Goal: Find contact information: Find contact information

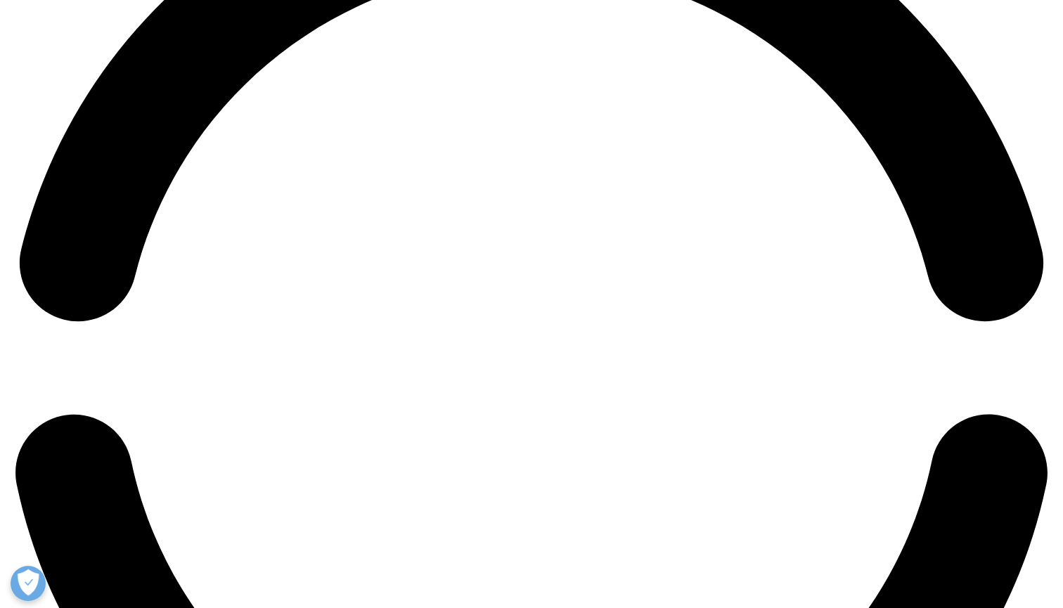
scroll to position [2277, 0]
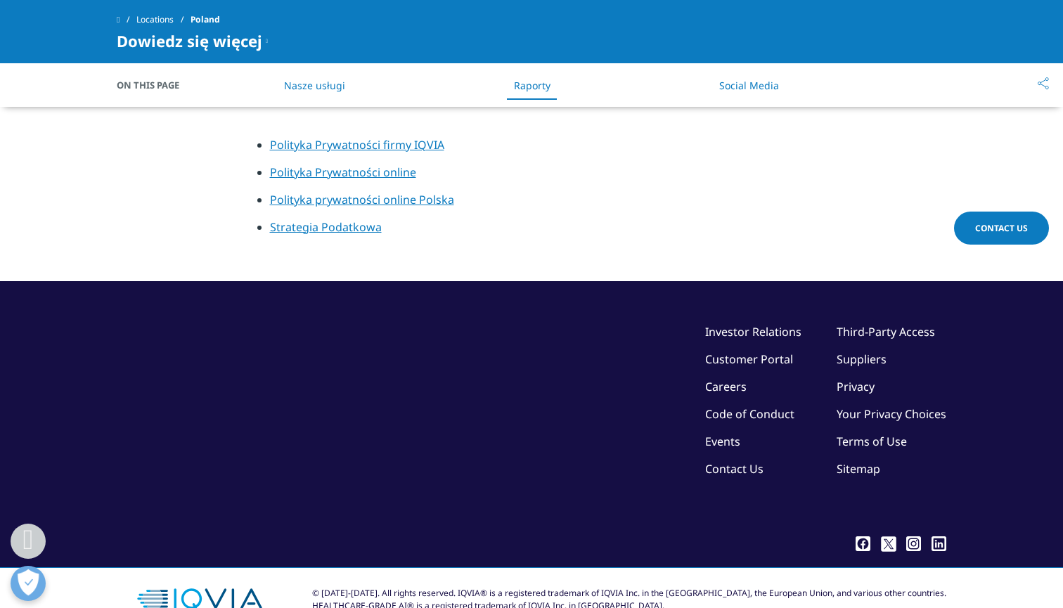
click at [727, 434] on link "Events" at bounding box center [722, 441] width 35 height 15
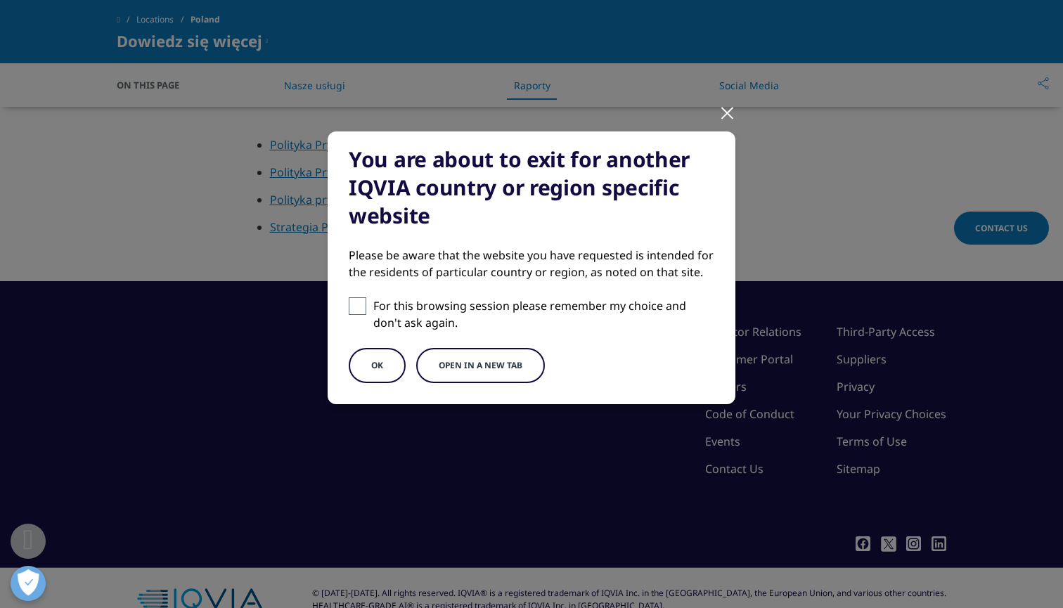
click at [460, 370] on button "Open in a new tab" at bounding box center [480, 365] width 129 height 35
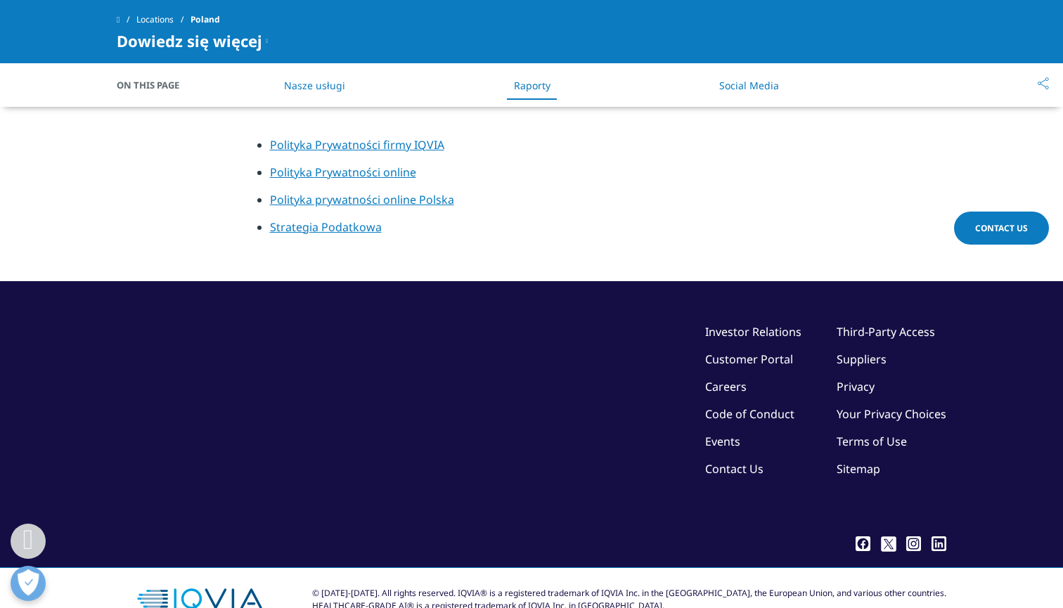
click at [732, 461] on link "Contact Us" at bounding box center [734, 468] width 58 height 15
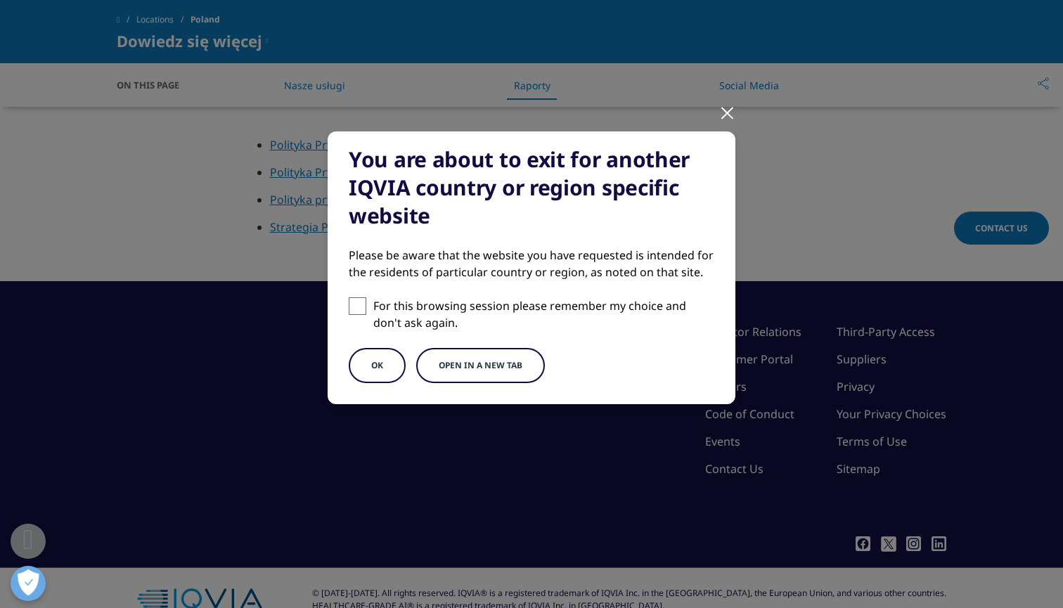
click at [491, 360] on button "Open in a new tab" at bounding box center [480, 365] width 129 height 35
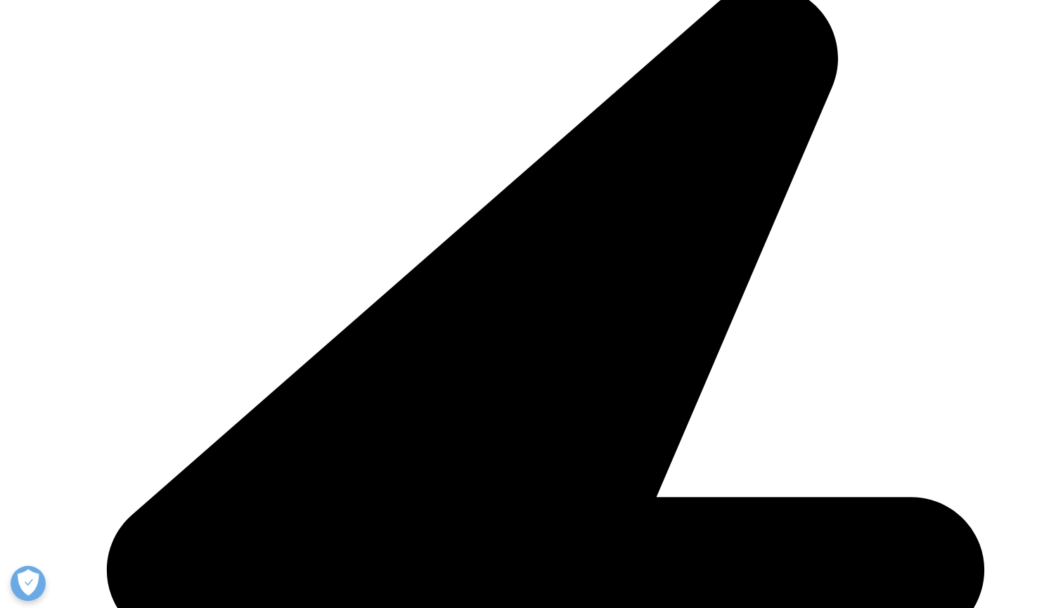
scroll to position [310, 0]
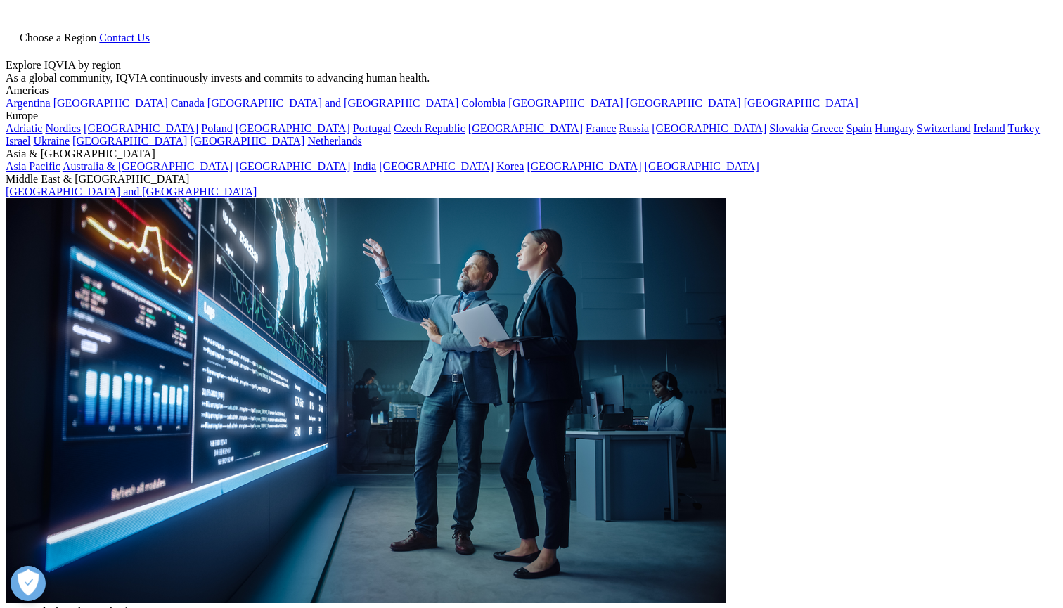
scroll to position [0, 0]
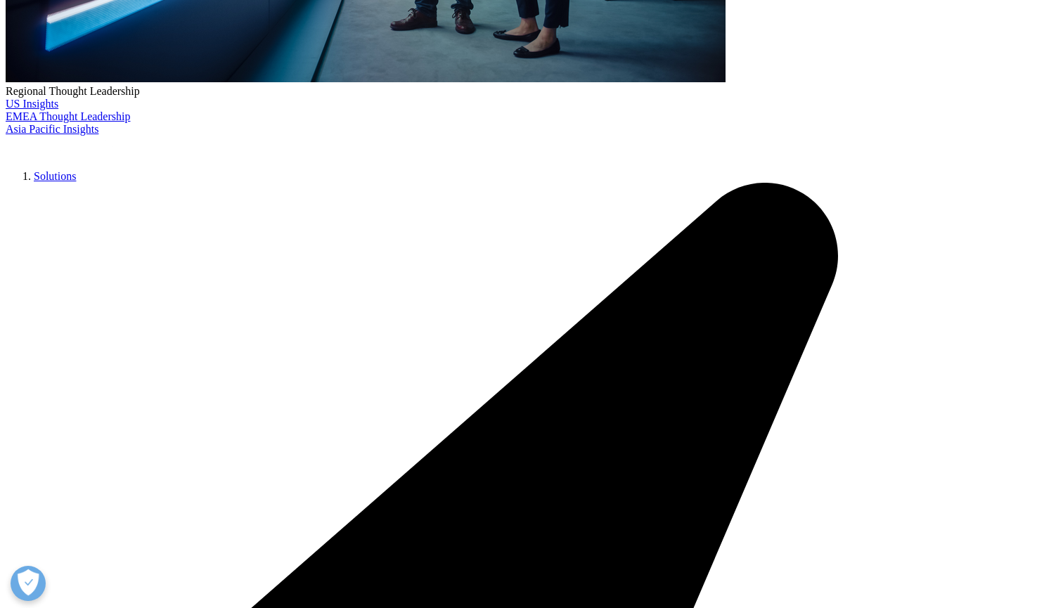
scroll to position [581, 0]
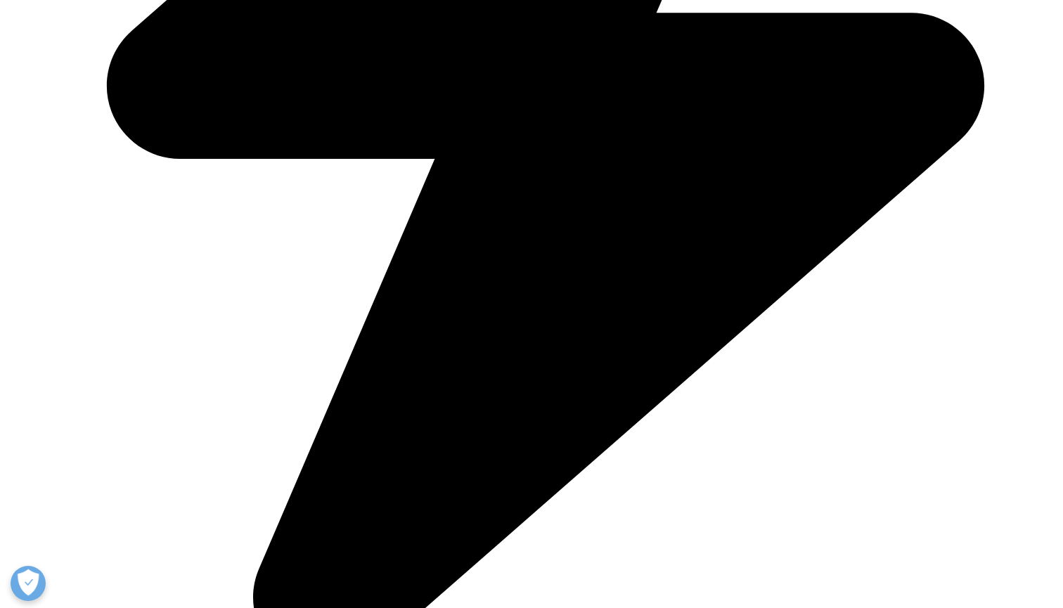
scroll to position [1245, 0]
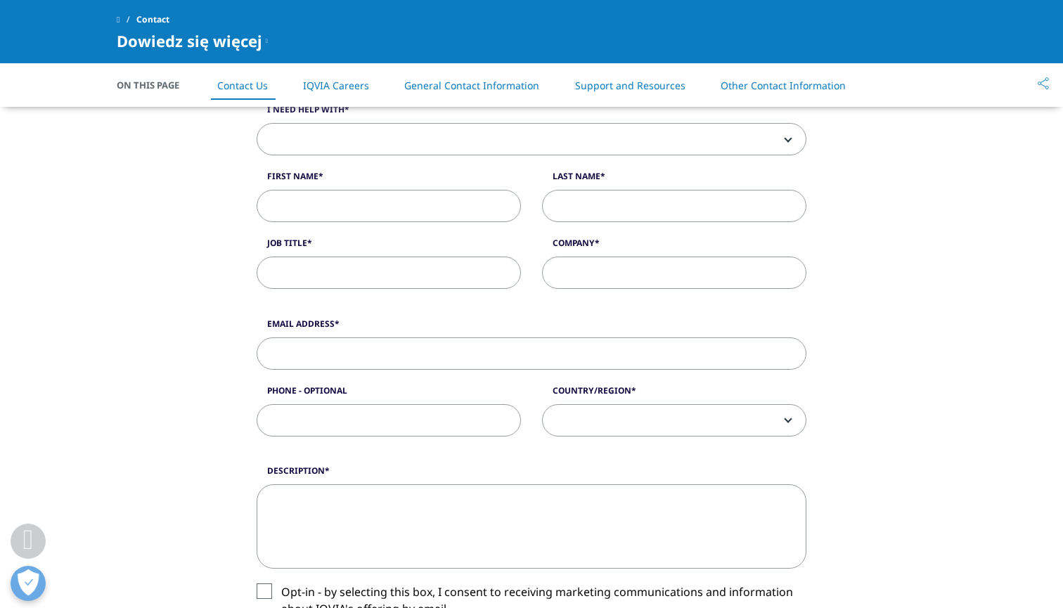
scroll to position [390, 0]
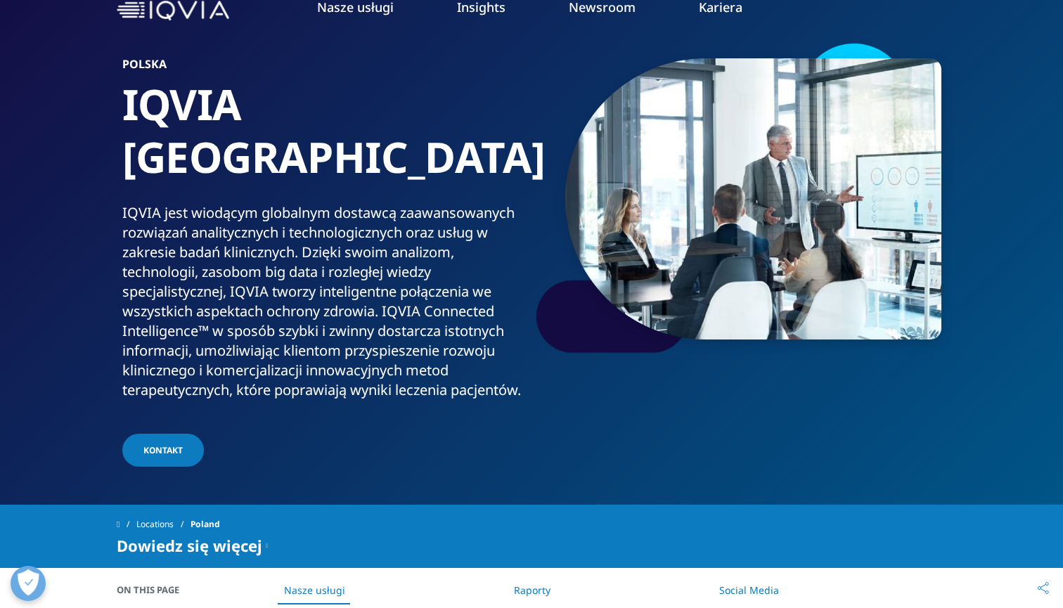
scroll to position [65, 0]
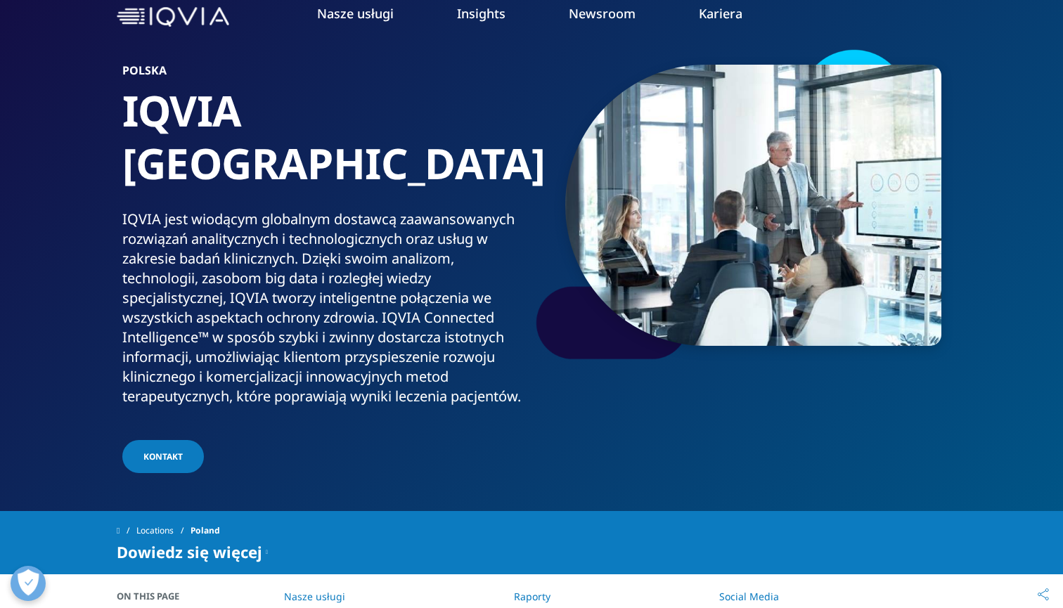
click at [183, 440] on link "KONTAKT" at bounding box center [163, 456] width 82 height 33
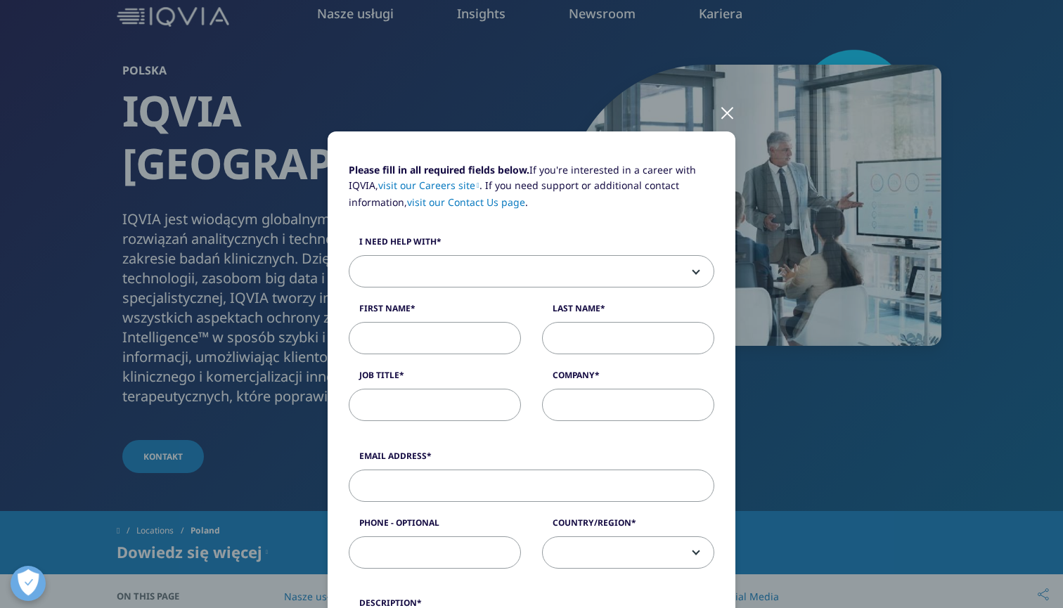
click at [817, 167] on div "Please fill in all required fields below. If you're interested in a career with…" at bounding box center [531, 584] width 829 height 1169
click at [727, 110] on div at bounding box center [727, 112] width 16 height 39
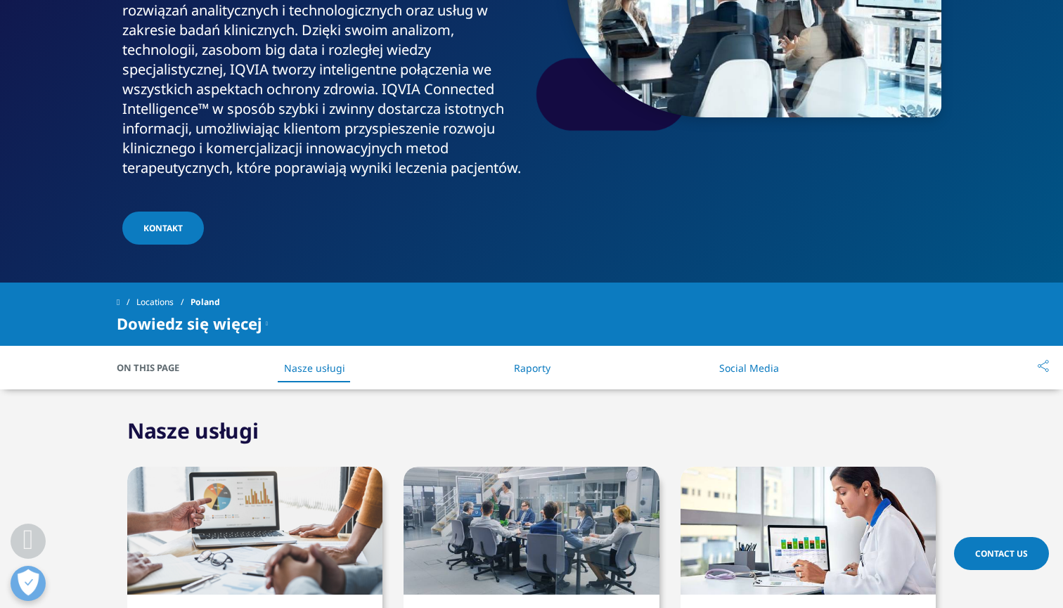
scroll to position [361, 0]
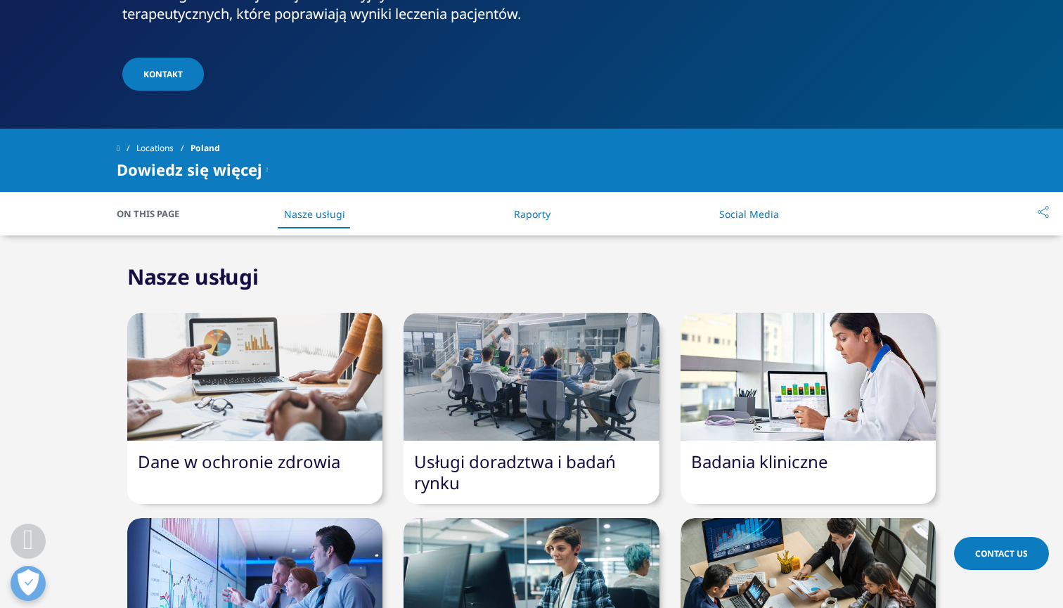
click at [754, 207] on link "Social Media" at bounding box center [749, 213] width 60 height 13
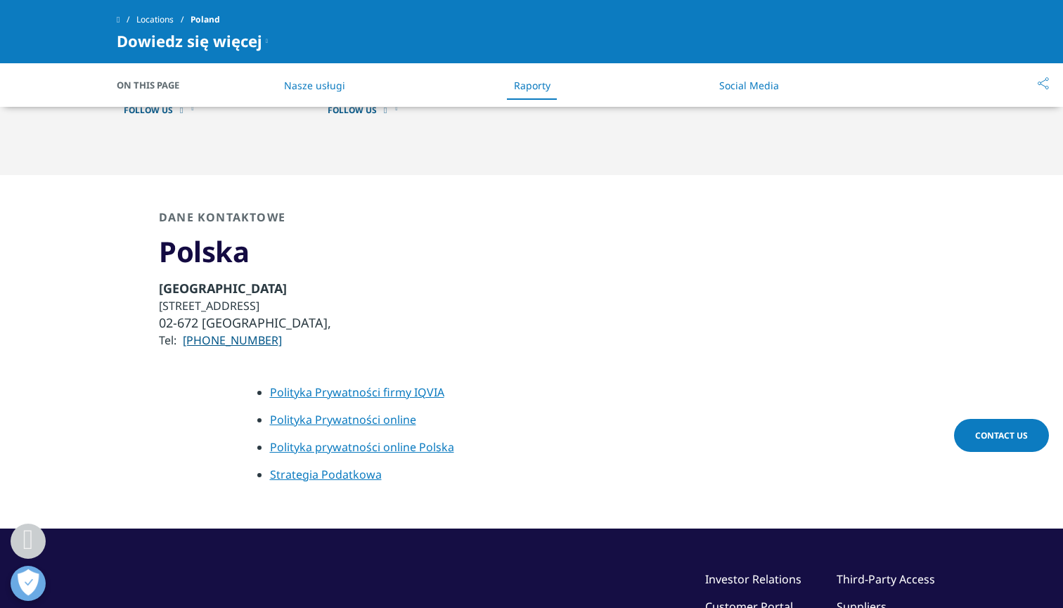
scroll to position [2012, 0]
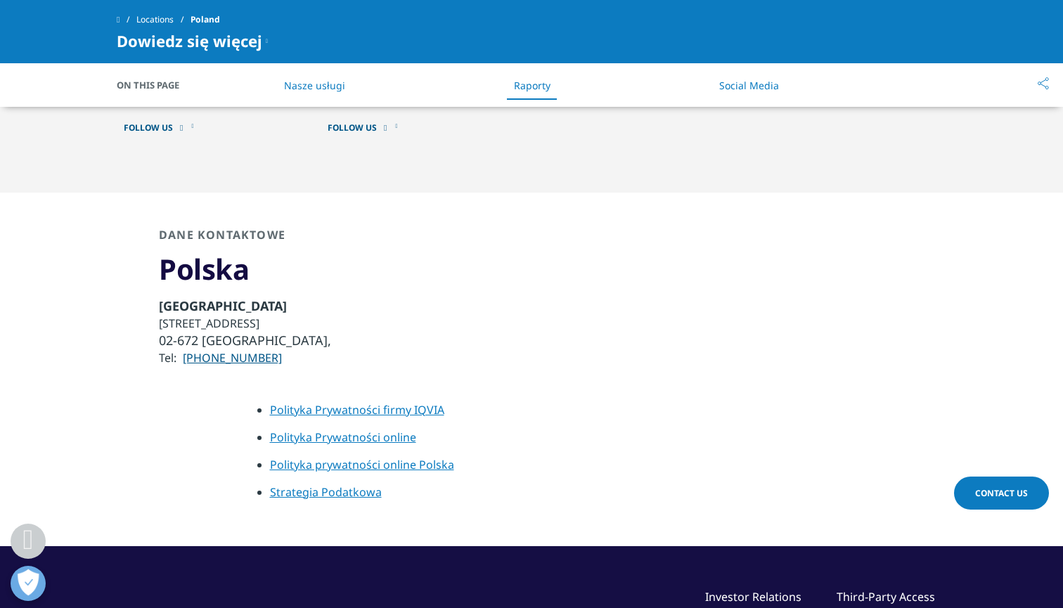
drag, startPoint x: 273, startPoint y: 289, endPoint x: 132, endPoint y: 284, distance: 140.7
click at [132, 284] on div "Dane kontaktowe Polska Warsaw ul.Domaniewska 48 02-672 Warszawa, Tel: +48 22 38…" at bounding box center [531, 297] width 829 height 138
copy li "[STREET_ADDRESS]"
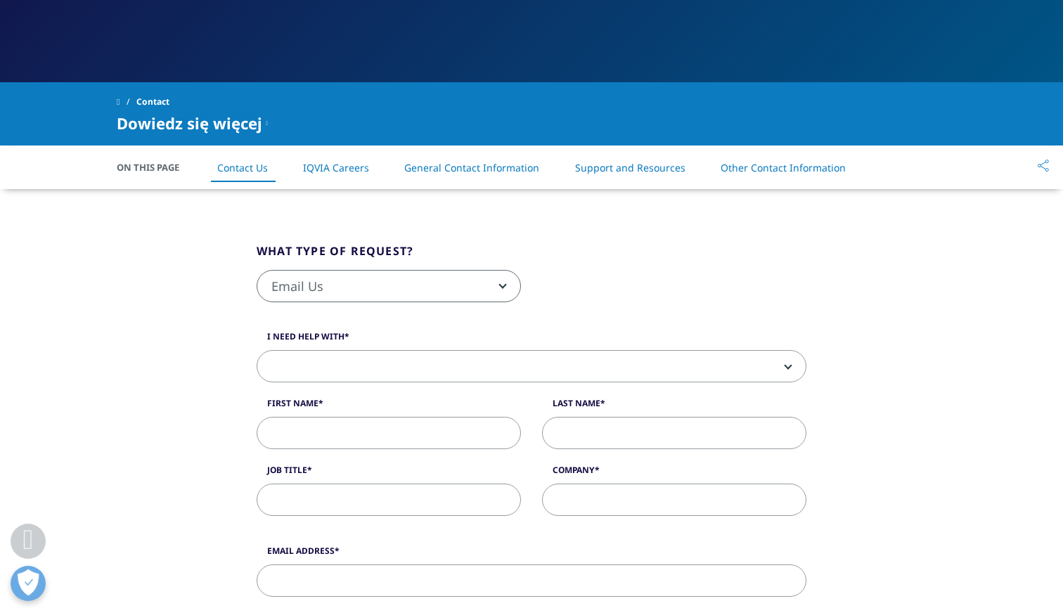
scroll to position [317, 0]
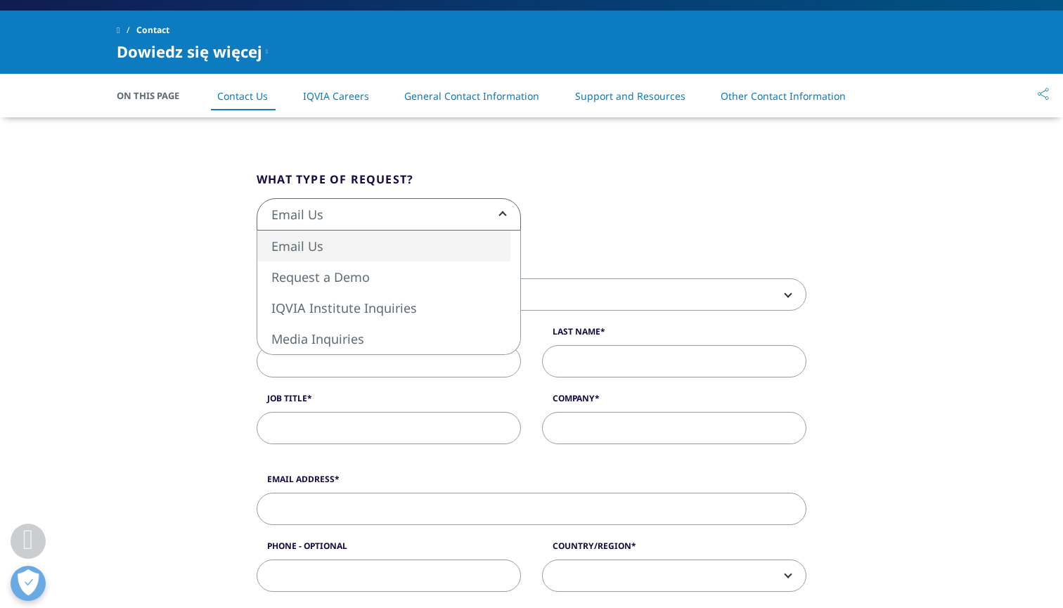
click at [337, 209] on span "Email Us" at bounding box center [388, 215] width 263 height 32
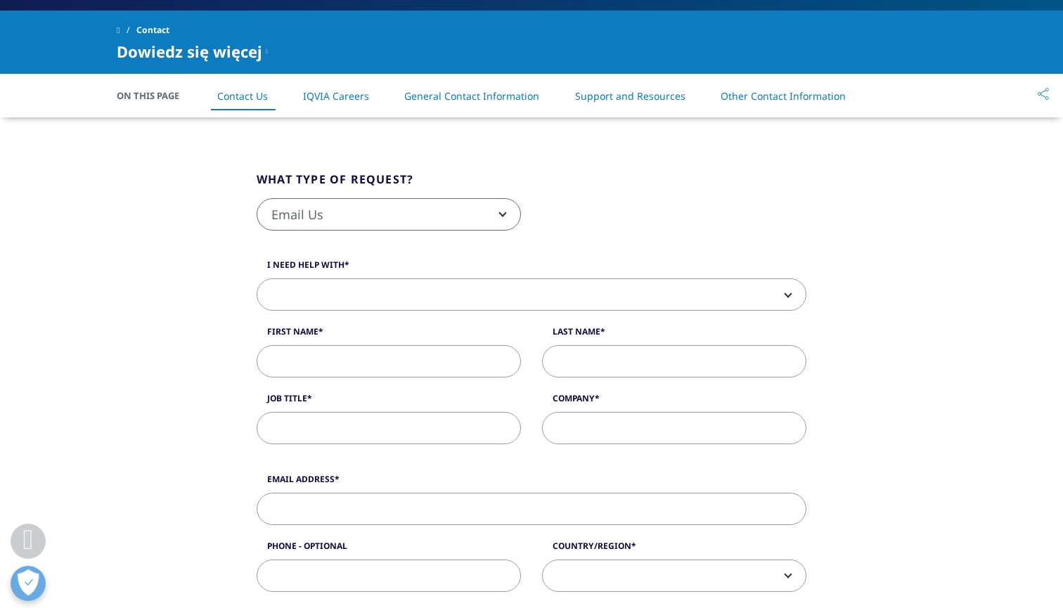
click at [161, 310] on div "What type of request? Email Us Request a Demo IQVIA Institute Inquiries Media I…" at bounding box center [531, 570] width 801 height 906
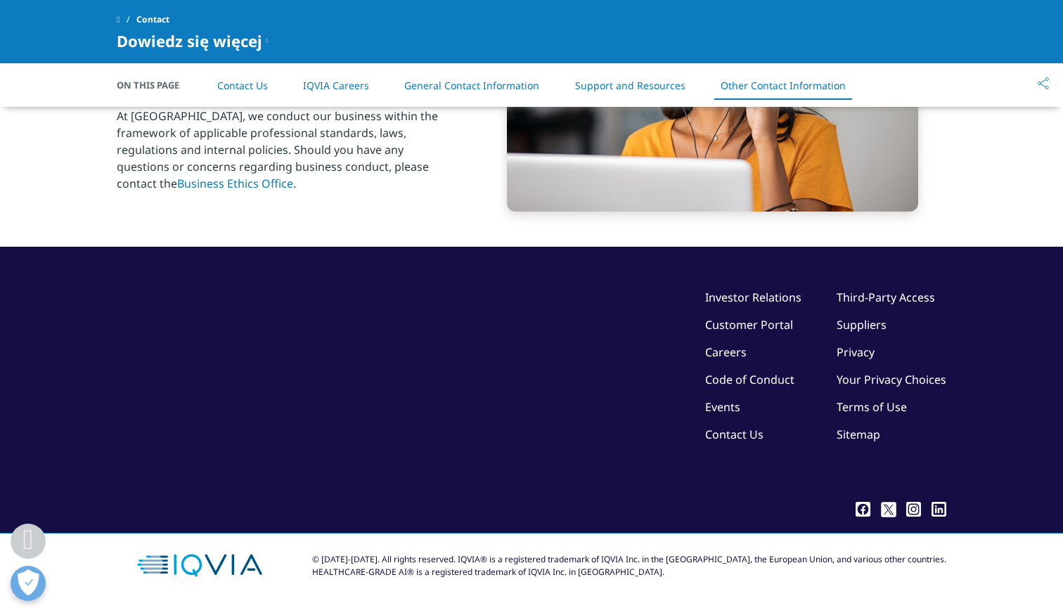
scroll to position [2319, 0]
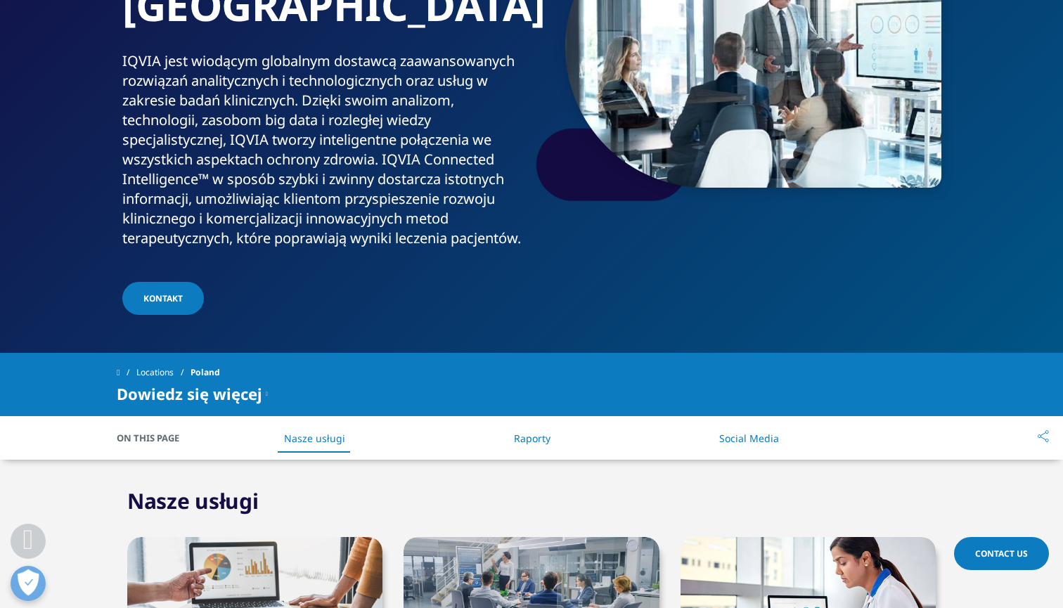
scroll to position [264, 0]
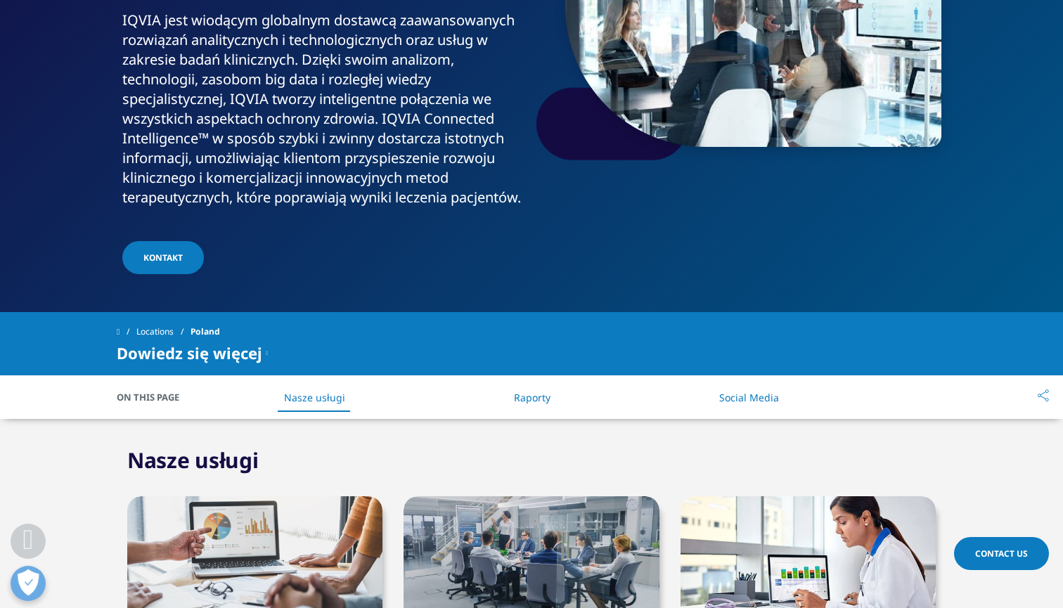
click at [164, 241] on link "KONTAKT" at bounding box center [163, 257] width 82 height 33
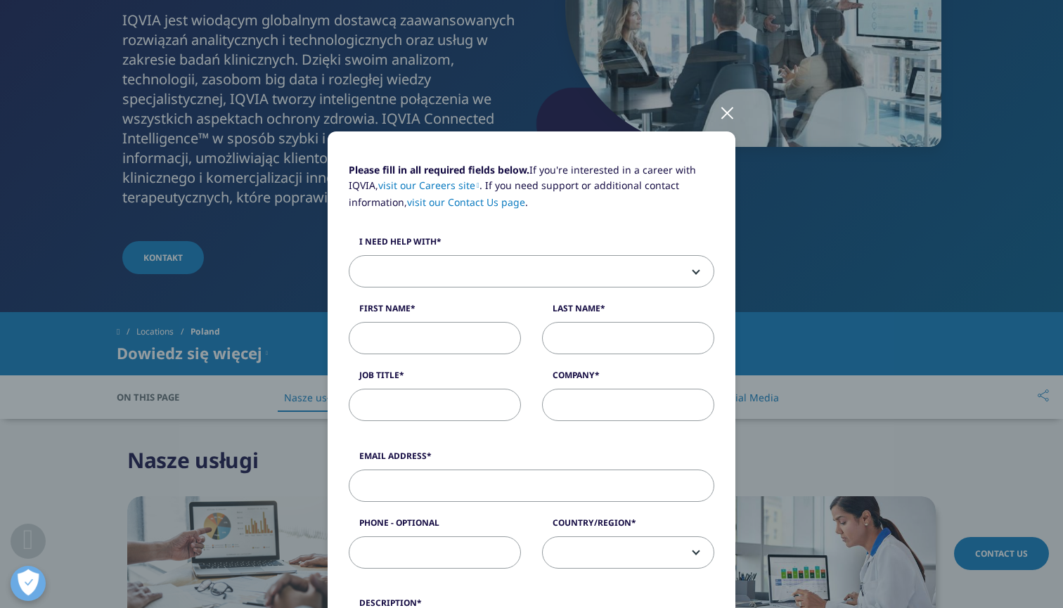
click at [103, 460] on div "Please fill in all required fields below. If you're interested in a career with…" at bounding box center [531, 304] width 1063 height 608
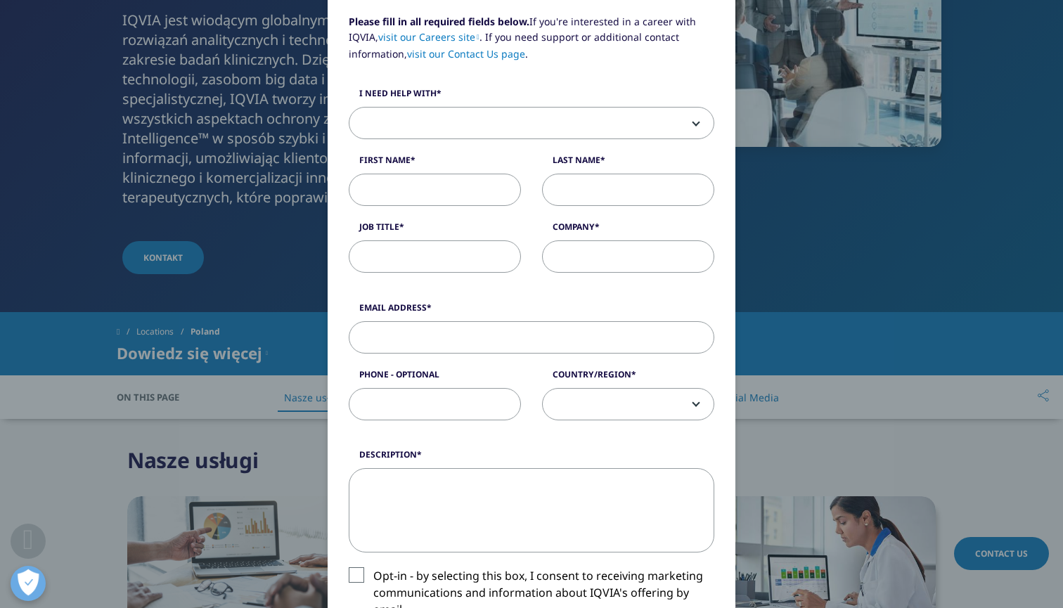
scroll to position [157, 0]
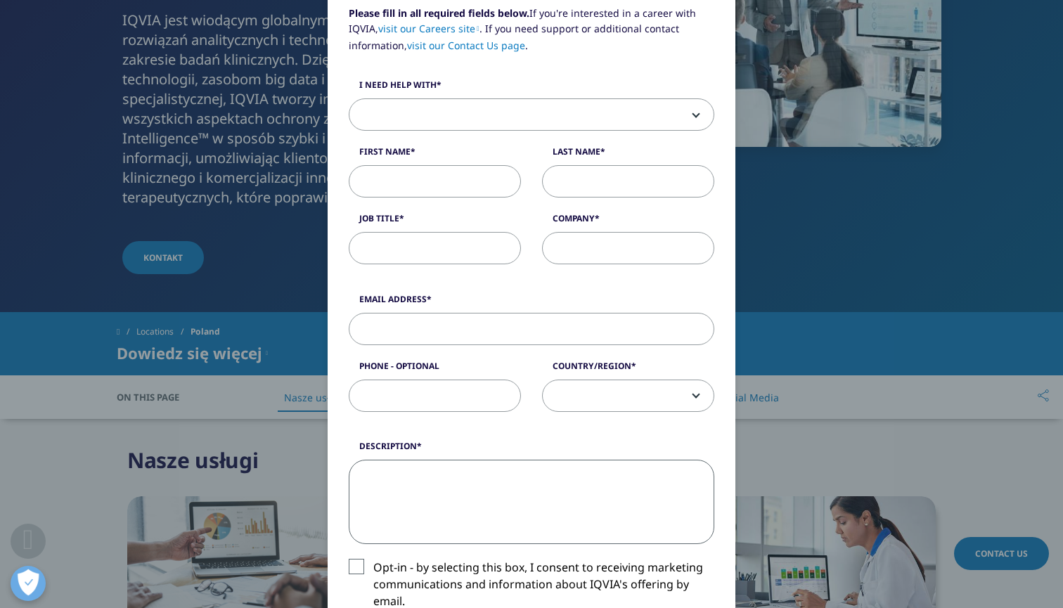
click at [403, 492] on textarea "Description" at bounding box center [531, 502] width 365 height 84
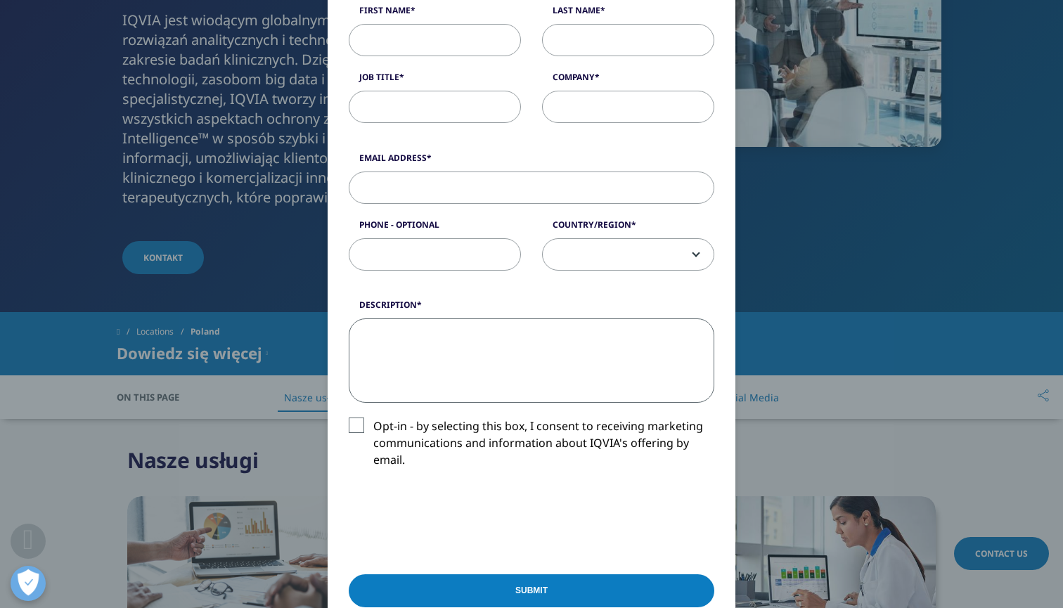
scroll to position [300, 0]
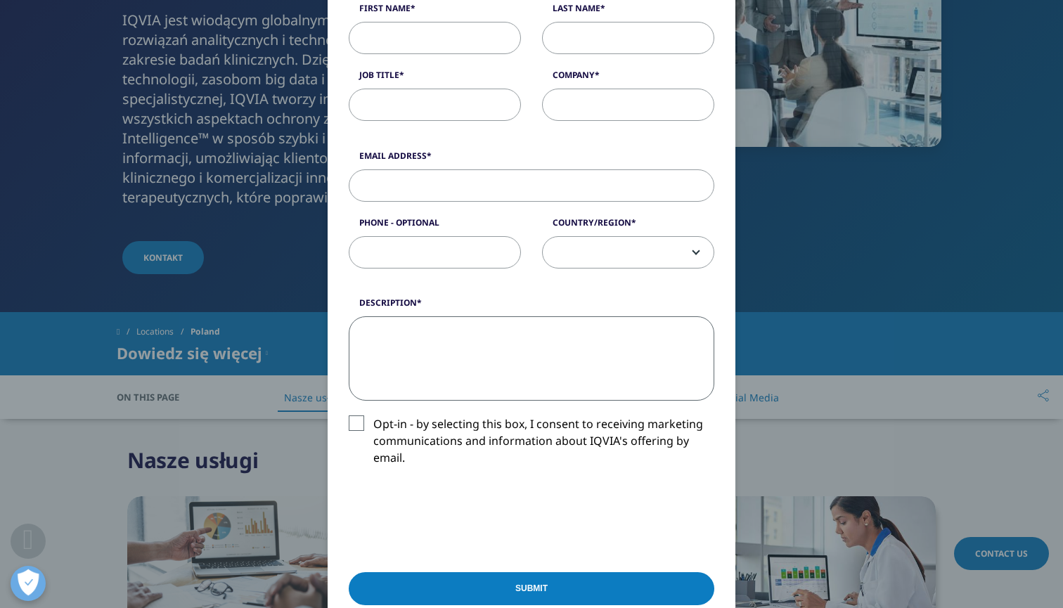
click at [917, 151] on div "Please fill in all required fields below. If you're interested in a career with…" at bounding box center [531, 284] width 829 height 1169
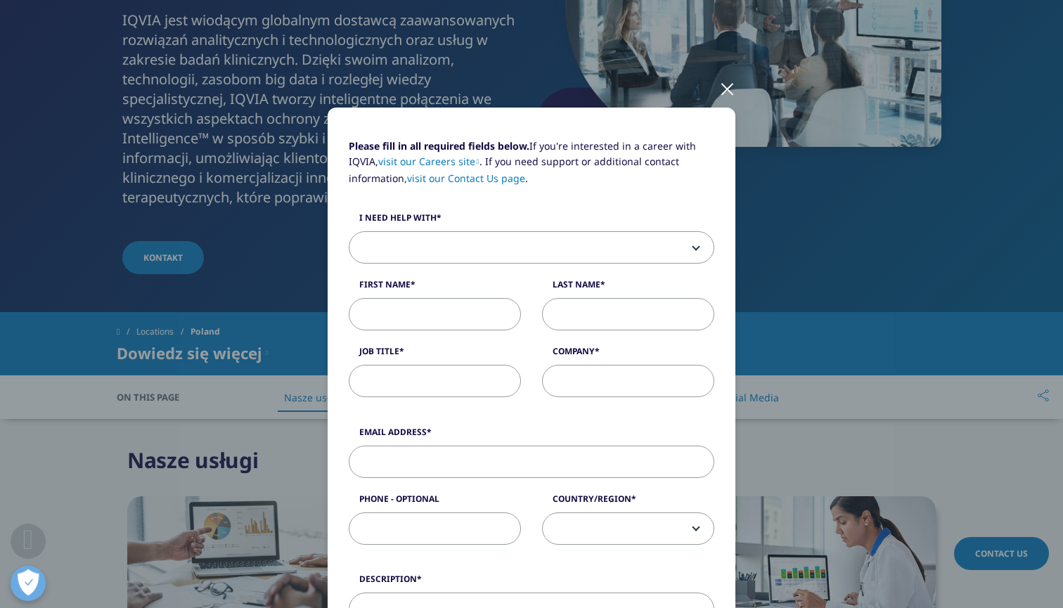
scroll to position [5, 0]
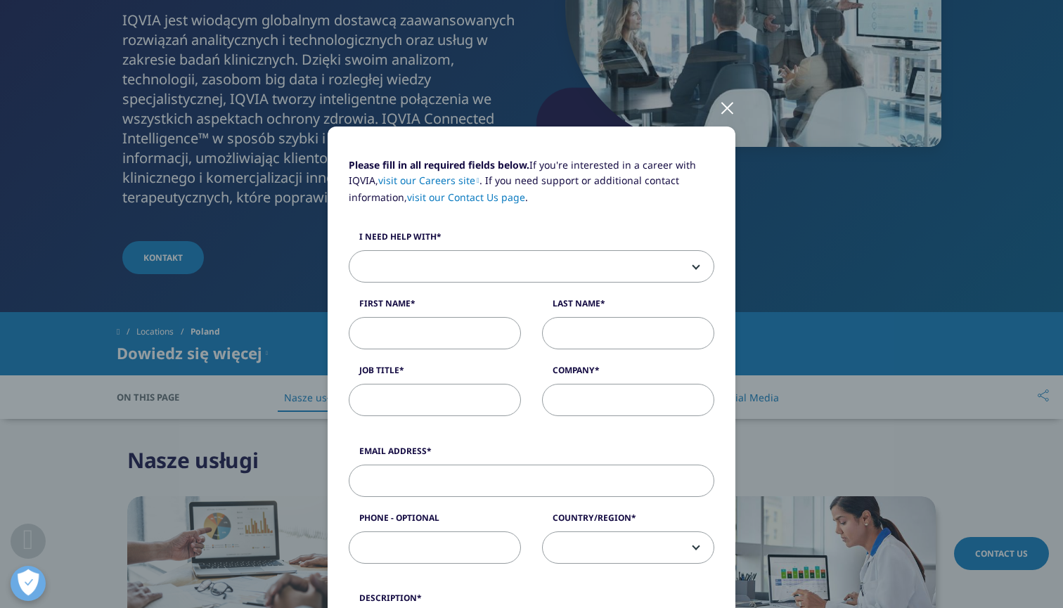
click at [729, 110] on div at bounding box center [727, 107] width 16 height 39
